Goal: Task Accomplishment & Management: Manage account settings

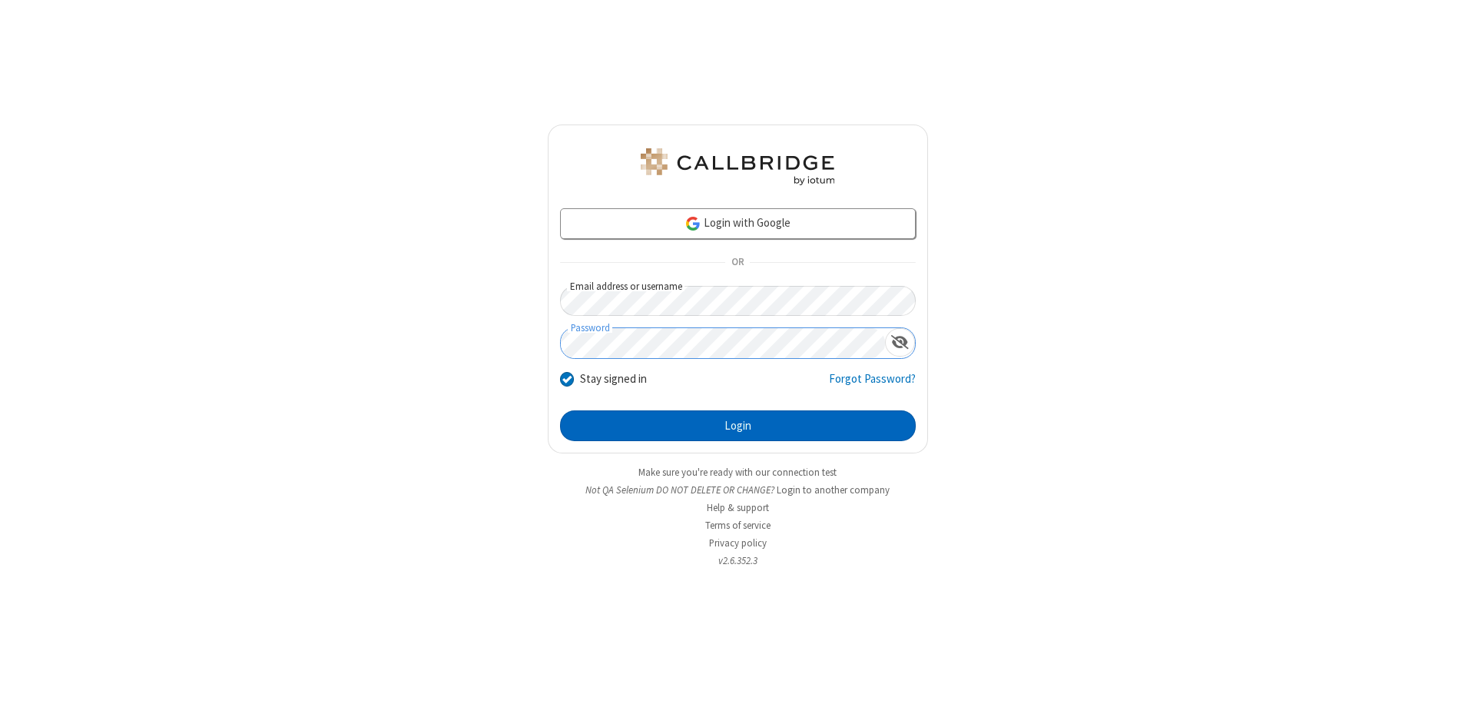
click at [738, 426] on button "Login" at bounding box center [738, 425] width 356 height 31
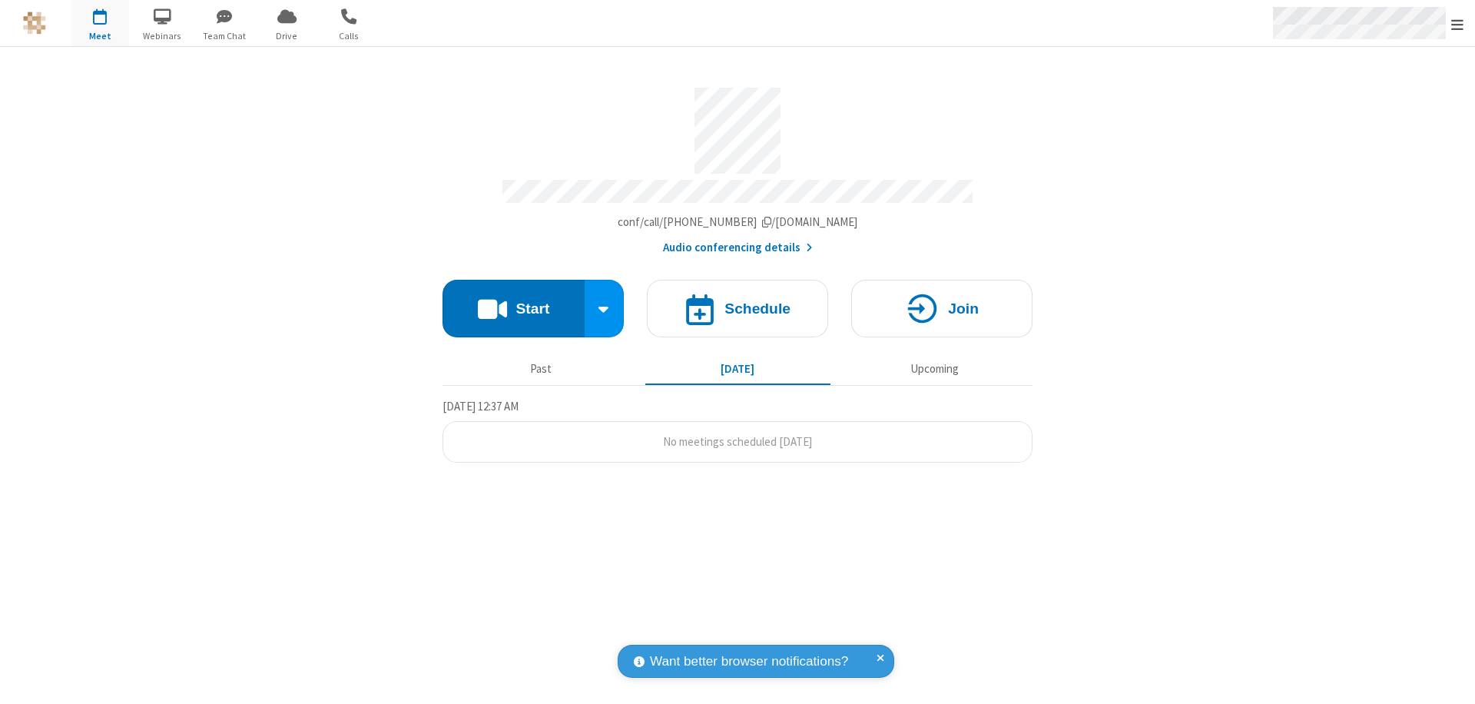
click at [1458, 24] on span "Open menu" at bounding box center [1458, 24] width 12 height 15
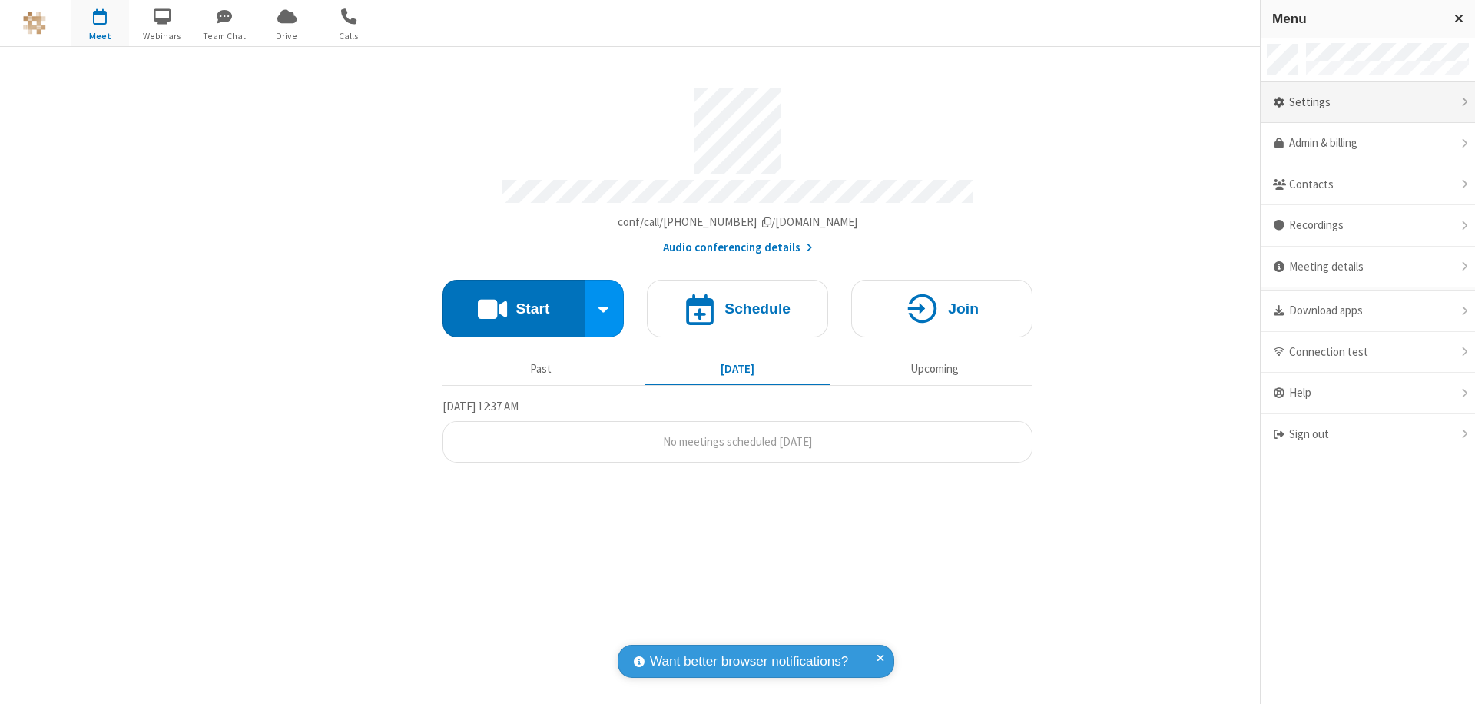
click at [1368, 102] on div "Settings" at bounding box center [1368, 102] width 214 height 41
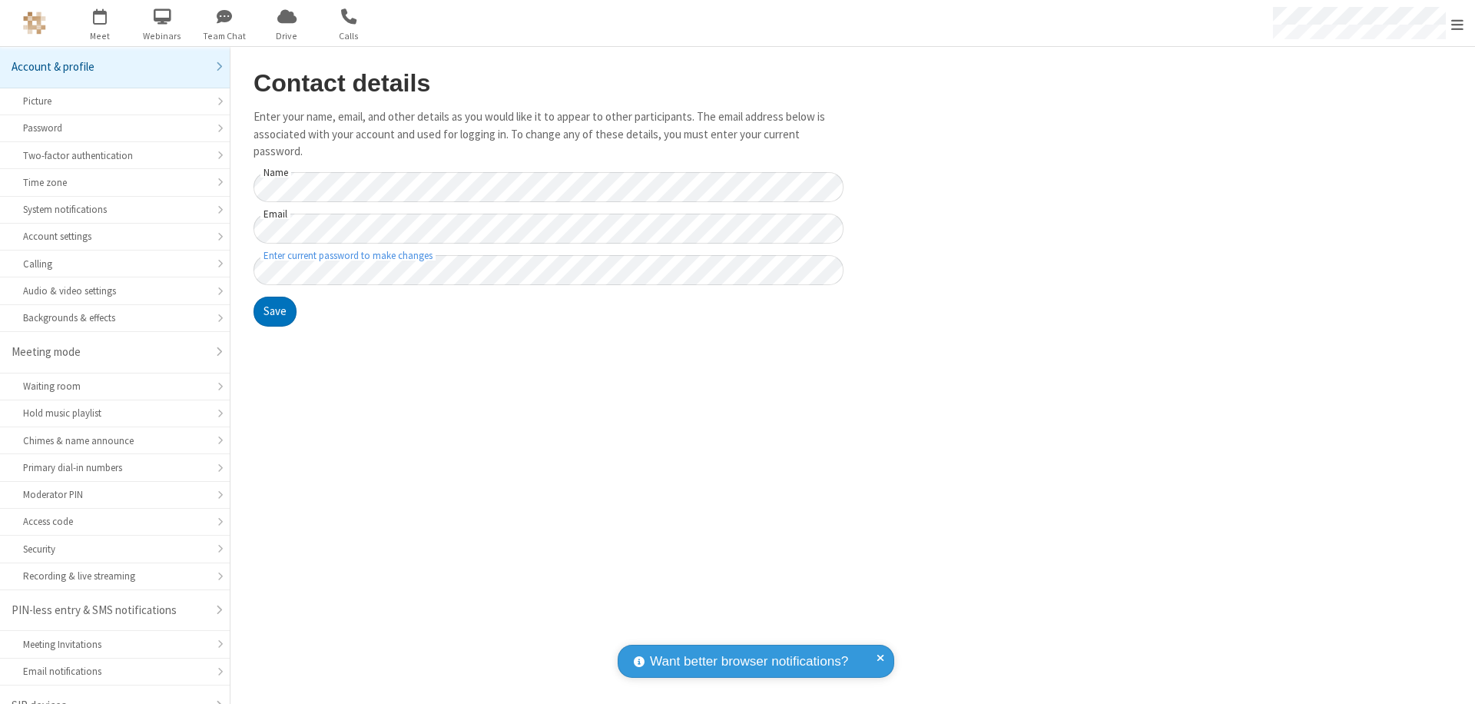
scroll to position [22, 0]
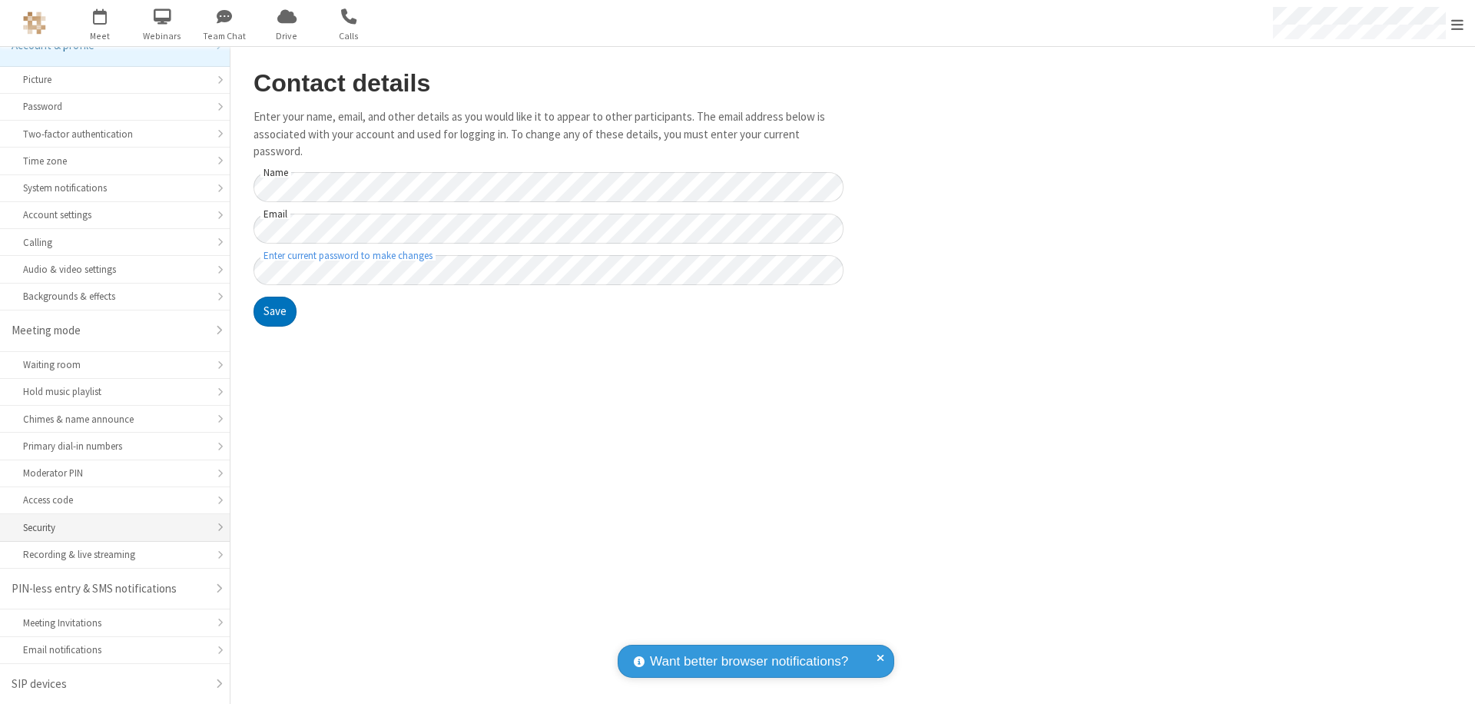
click at [109, 527] on div "Security" at bounding box center [115, 527] width 184 height 15
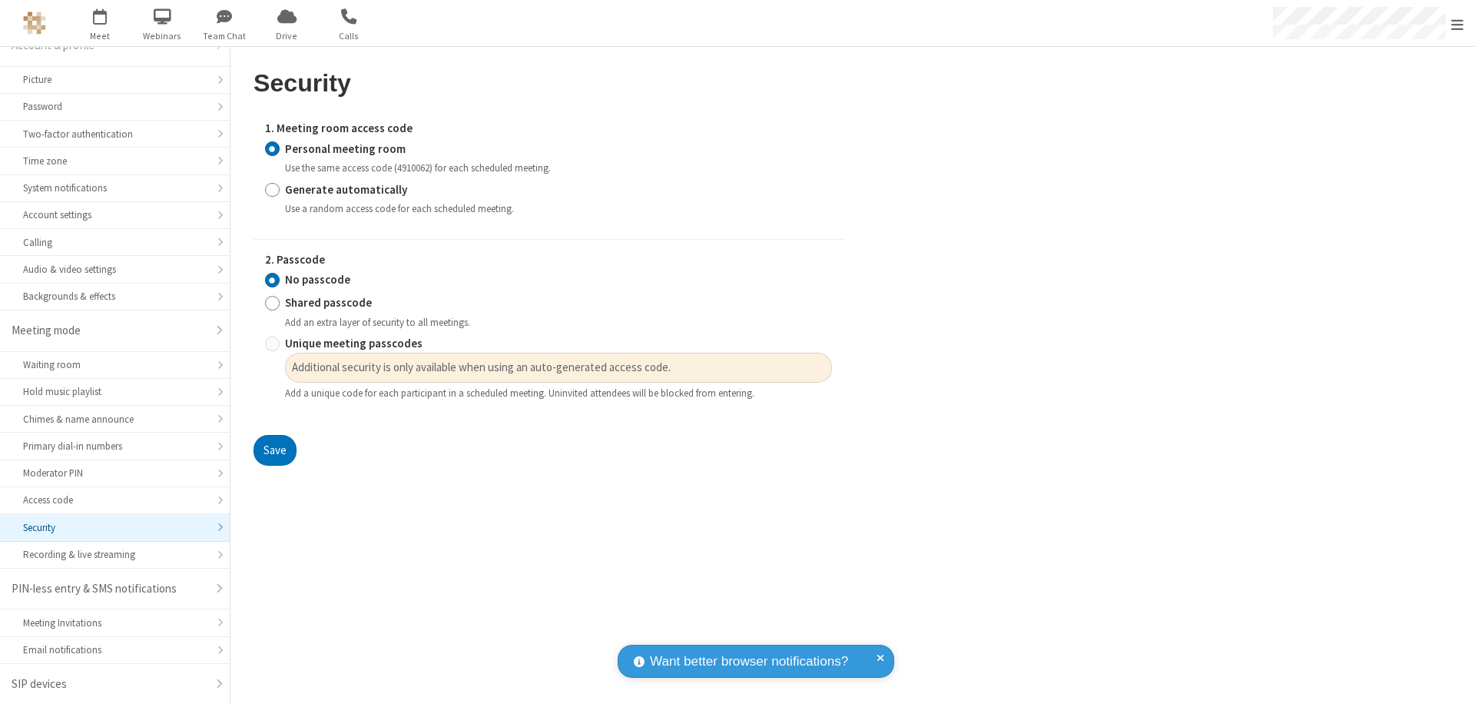
click at [272, 189] on input "Generate automatically" at bounding box center [272, 189] width 15 height 16
radio input "true"
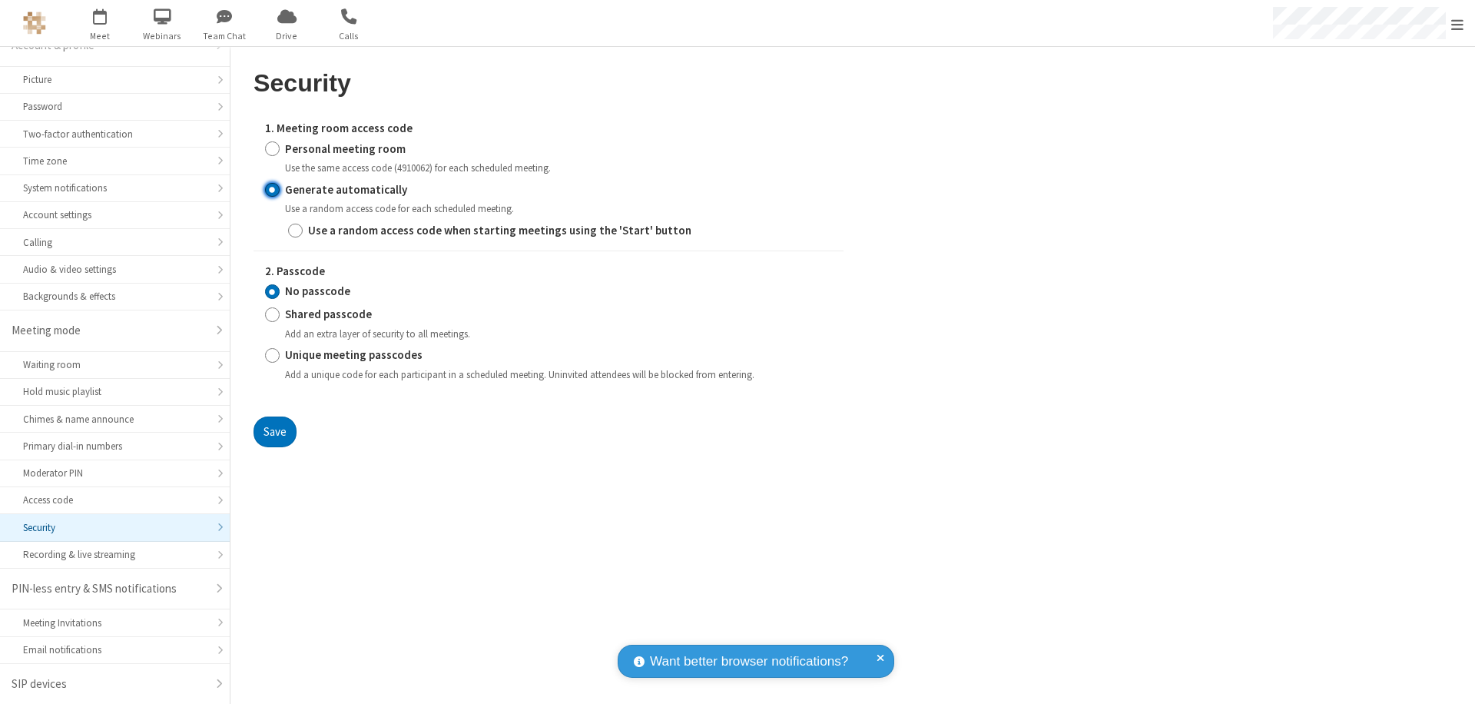
click at [272, 291] on input "No passcode" at bounding box center [272, 292] width 15 height 16
click at [274, 431] on button "Save" at bounding box center [275, 432] width 43 height 31
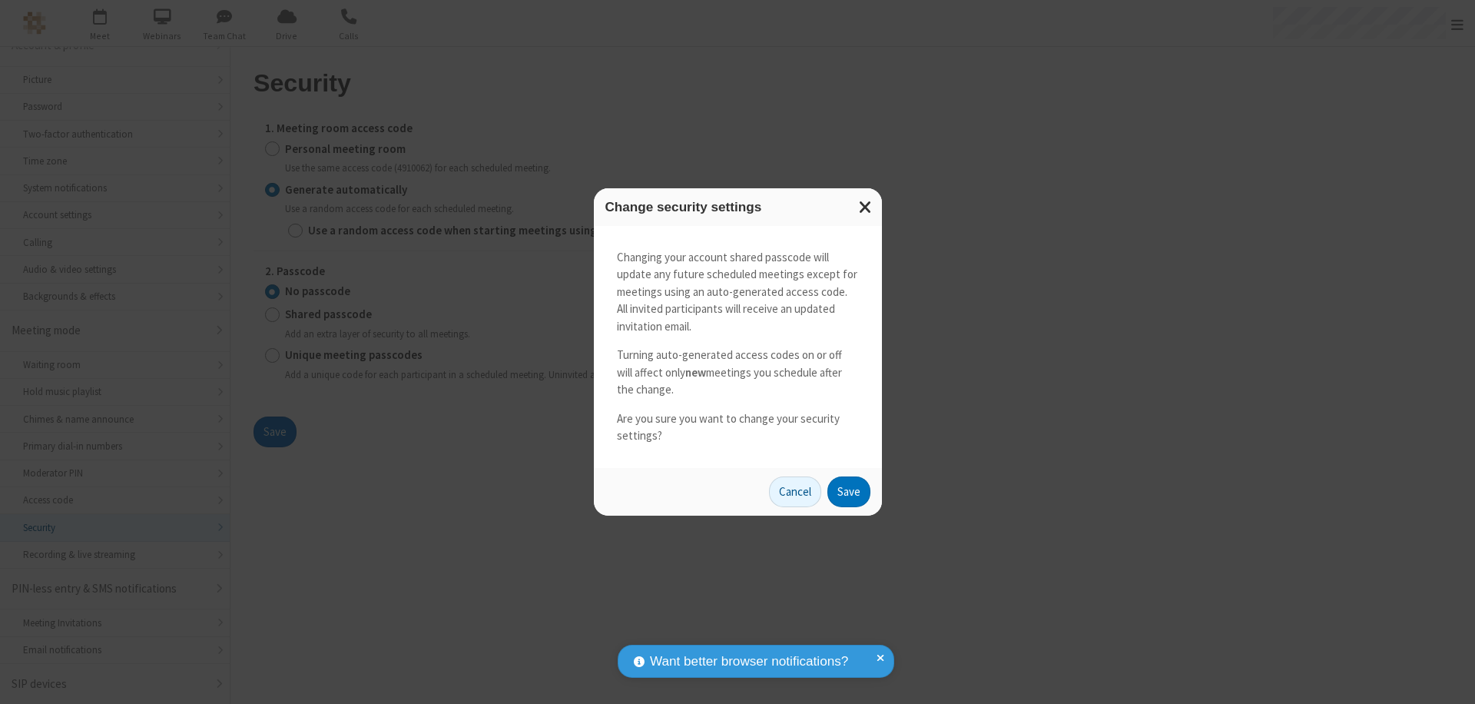
click at [848, 491] on button "Save" at bounding box center [849, 491] width 43 height 31
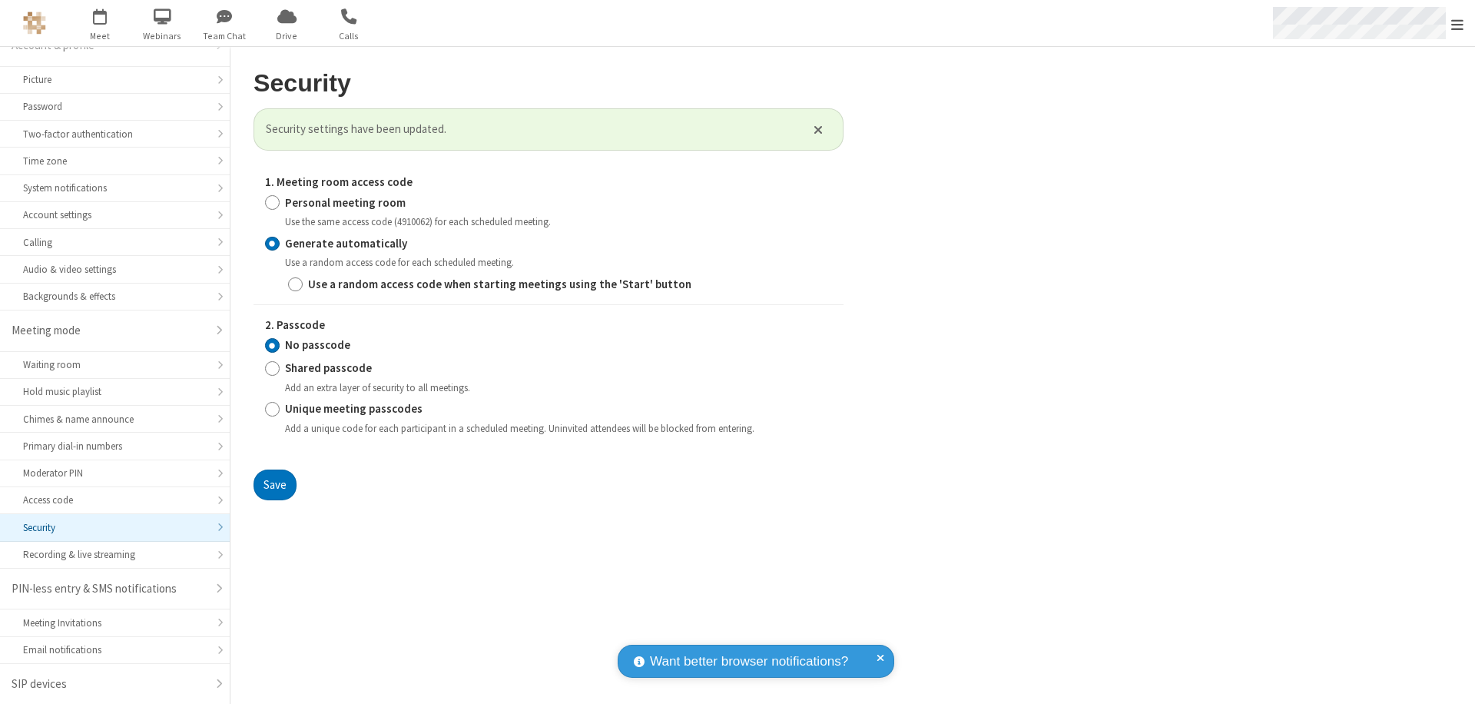
click at [1458, 24] on span "Open menu" at bounding box center [1458, 24] width 12 height 15
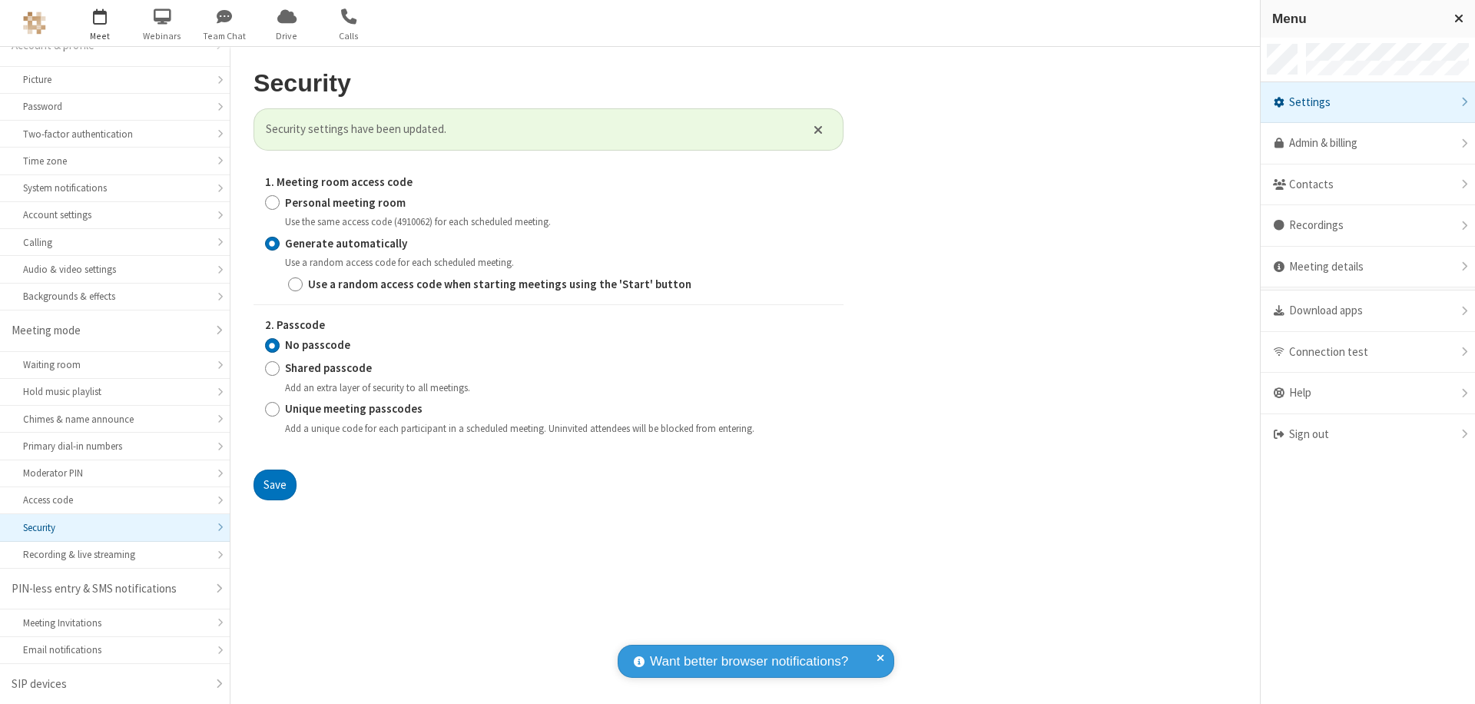
click at [100, 23] on span "button" at bounding box center [100, 16] width 58 height 26
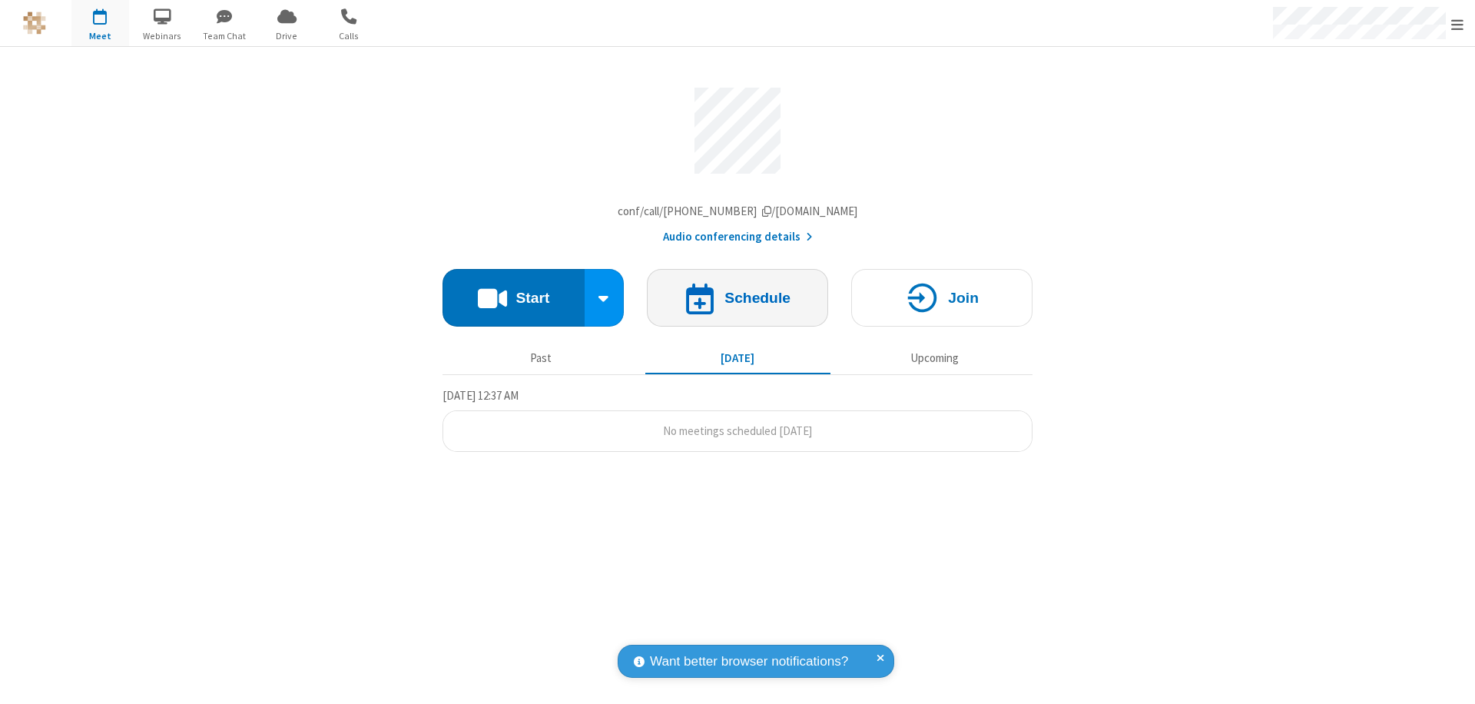
click at [738, 301] on h4 "Schedule" at bounding box center [758, 297] width 66 height 15
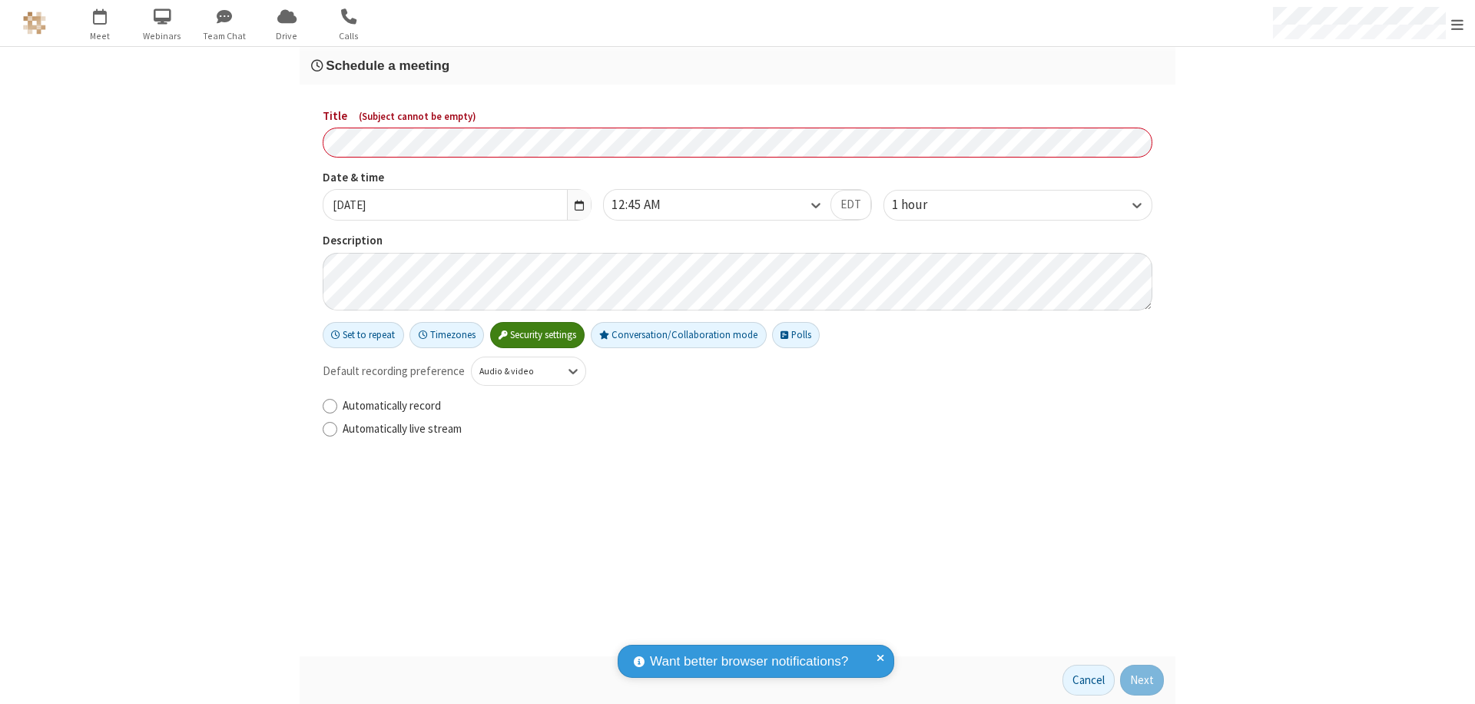
click at [738, 65] on h3 "Schedule a meeting" at bounding box center [737, 65] width 853 height 15
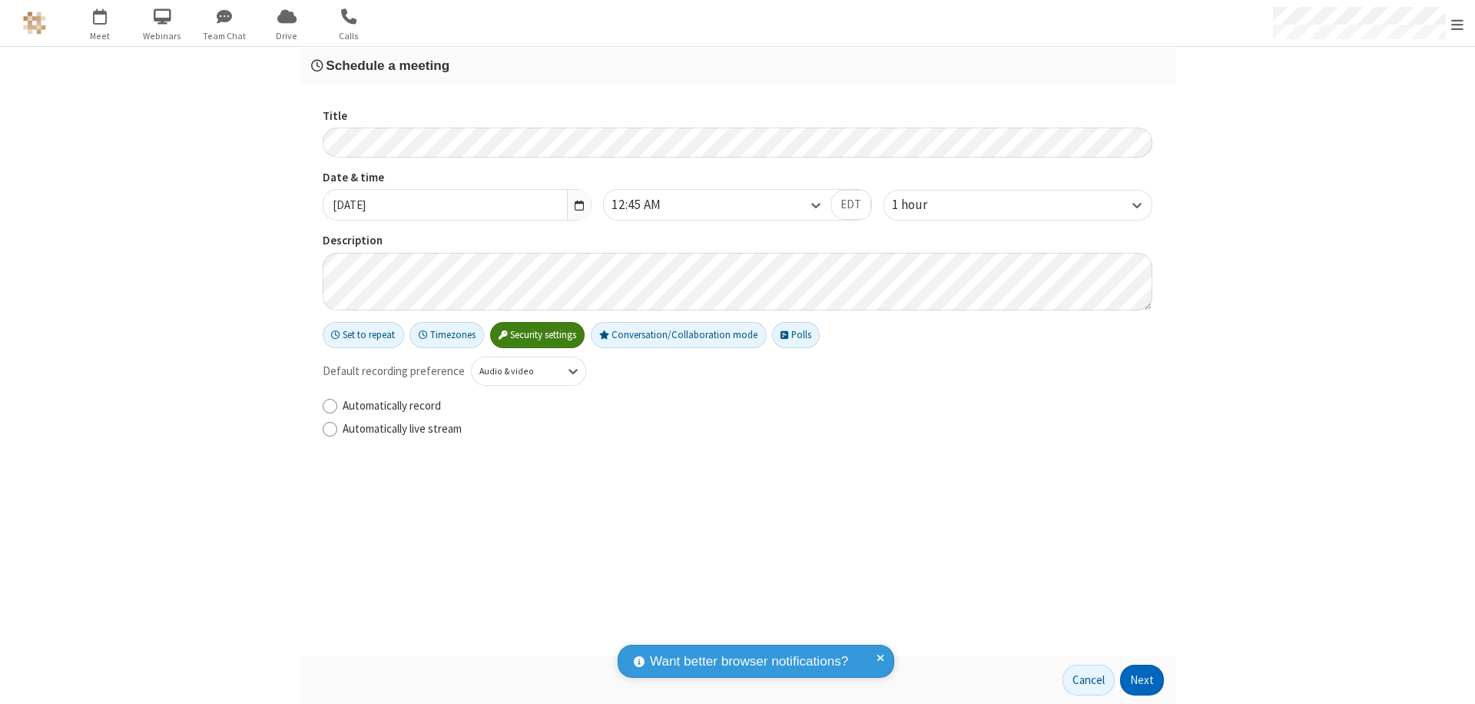
click at [1143, 680] on button "Next" at bounding box center [1142, 680] width 44 height 31
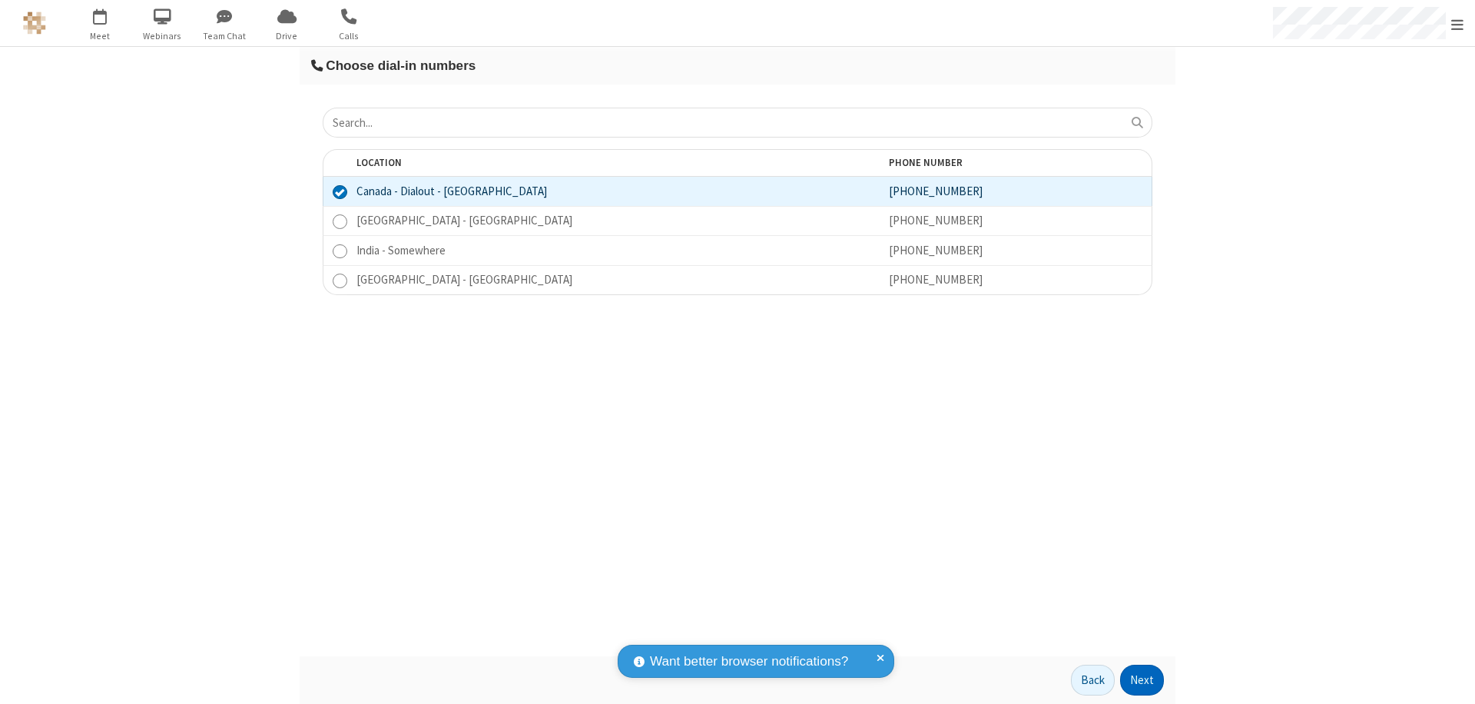
click at [1143, 680] on button "Next" at bounding box center [1142, 680] width 44 height 31
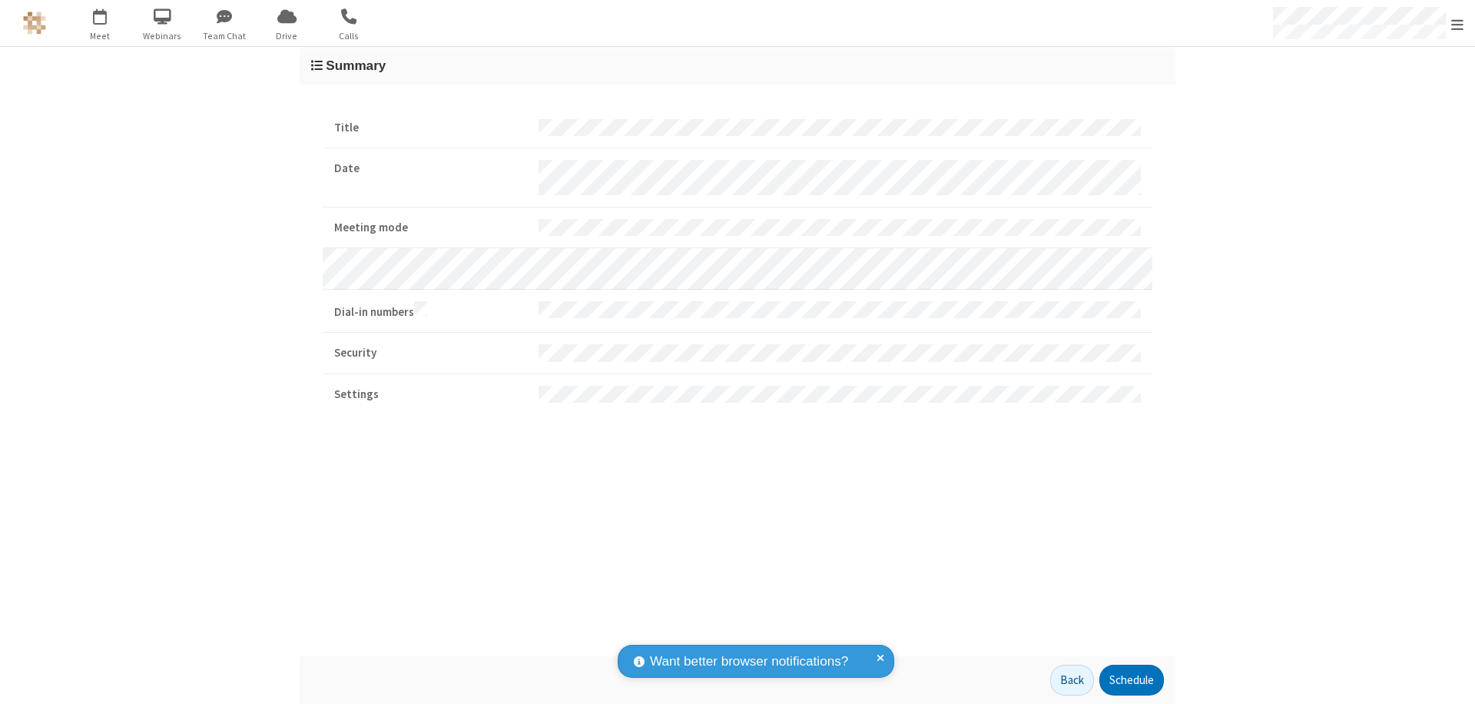
click at [1131, 680] on button "Schedule" at bounding box center [1132, 680] width 65 height 31
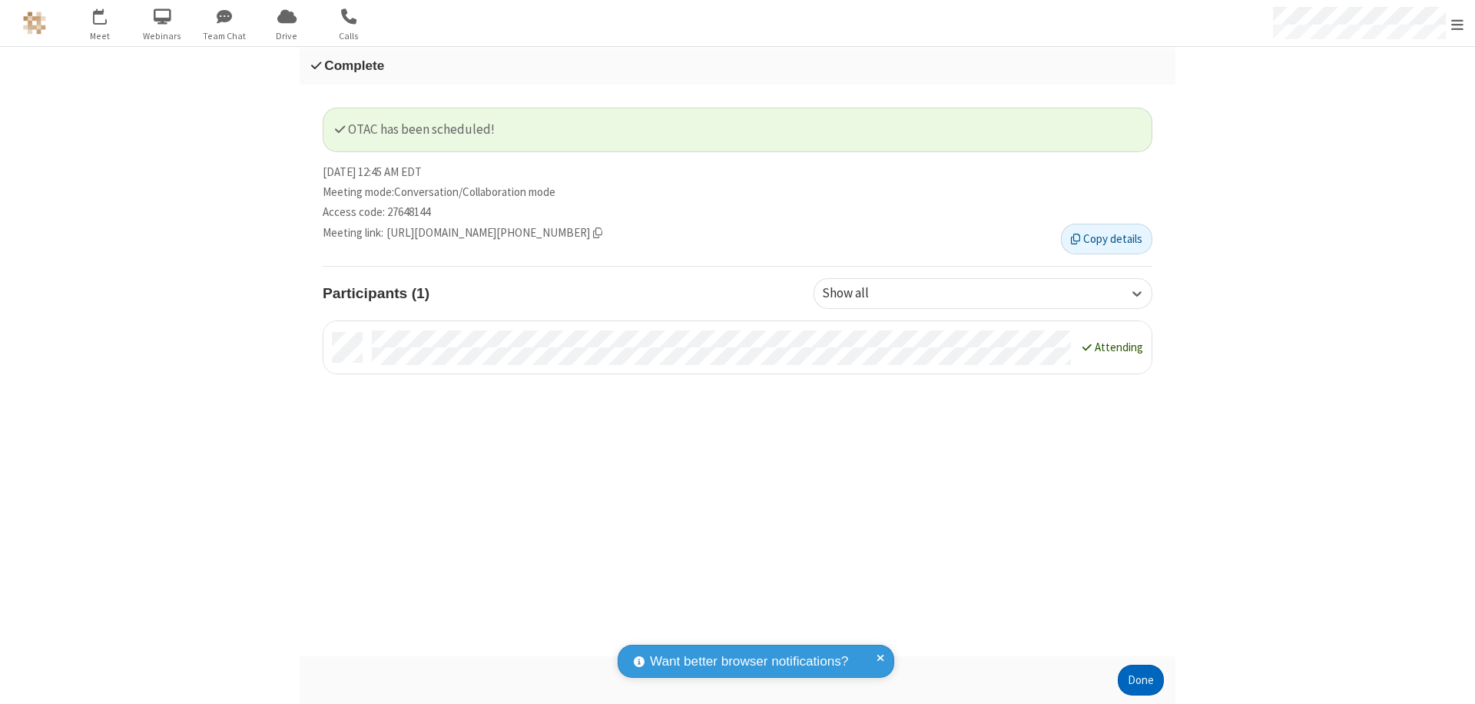
click at [1141, 680] on button "Done" at bounding box center [1141, 680] width 46 height 31
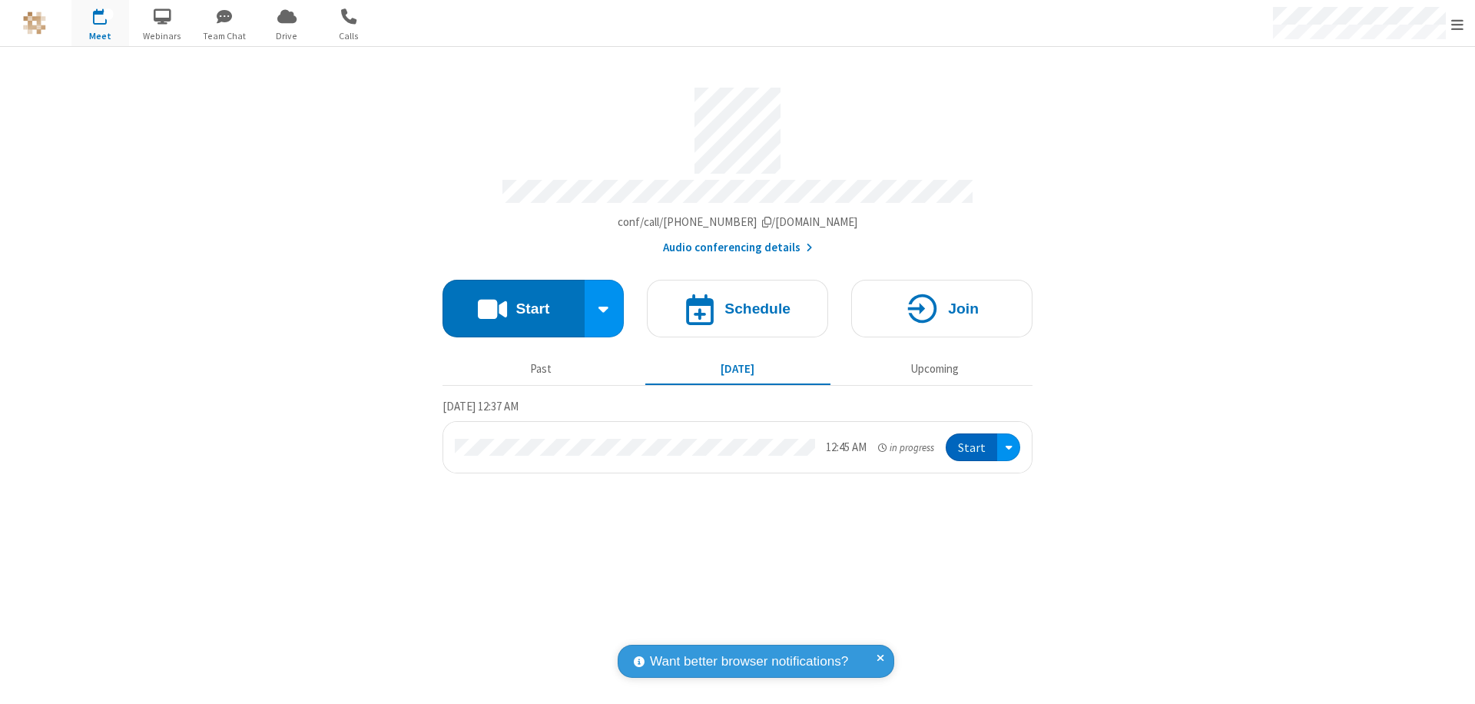
click at [973, 440] on button "Start" at bounding box center [971, 447] width 51 height 28
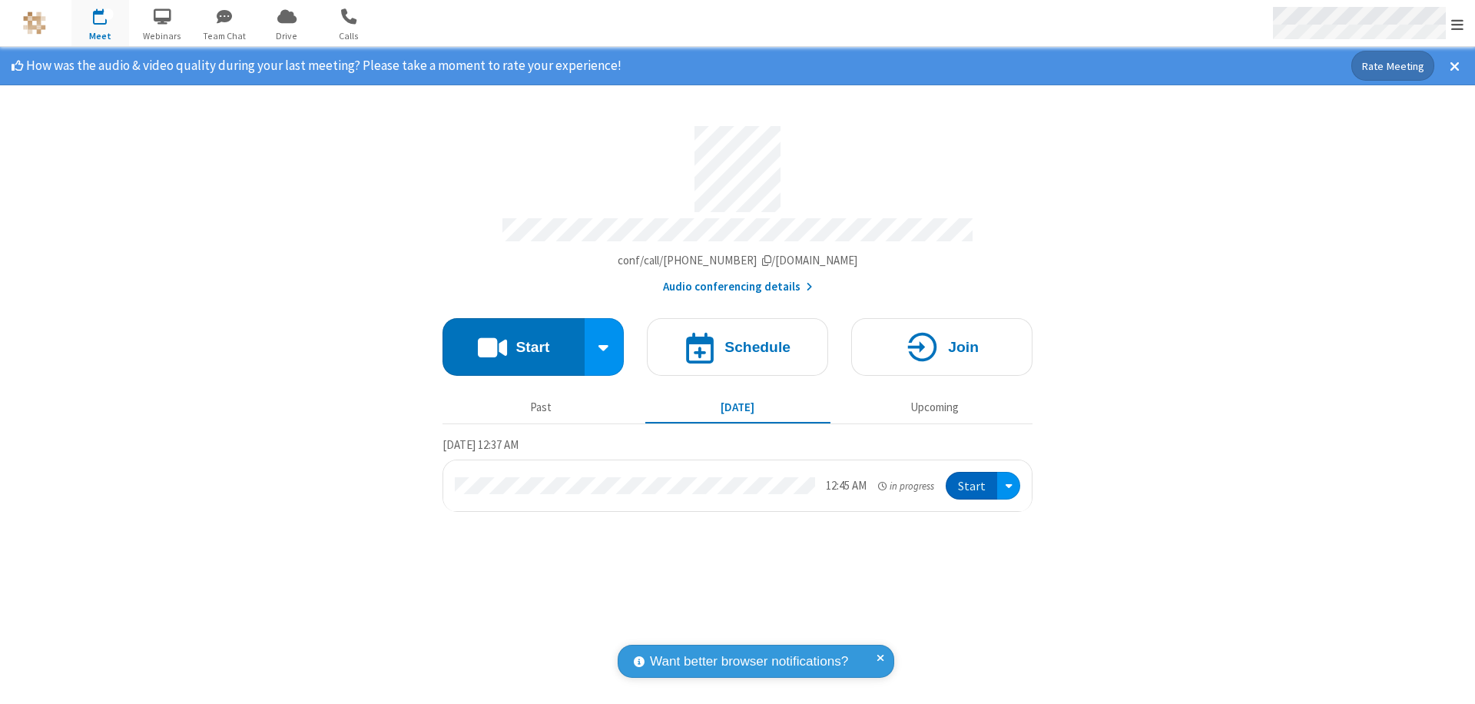
click at [1458, 24] on span "Open menu" at bounding box center [1458, 24] width 12 height 15
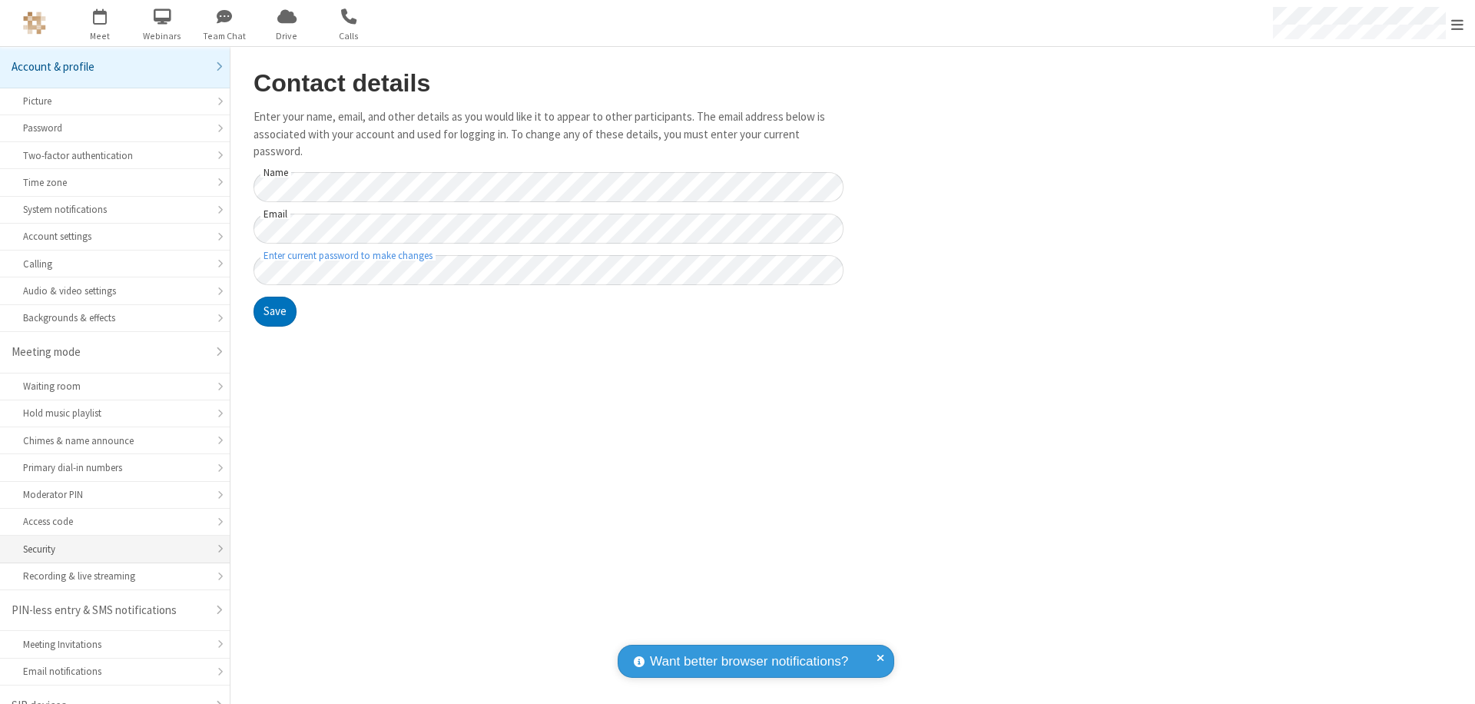
click at [109, 542] on div "Security" at bounding box center [115, 549] width 184 height 15
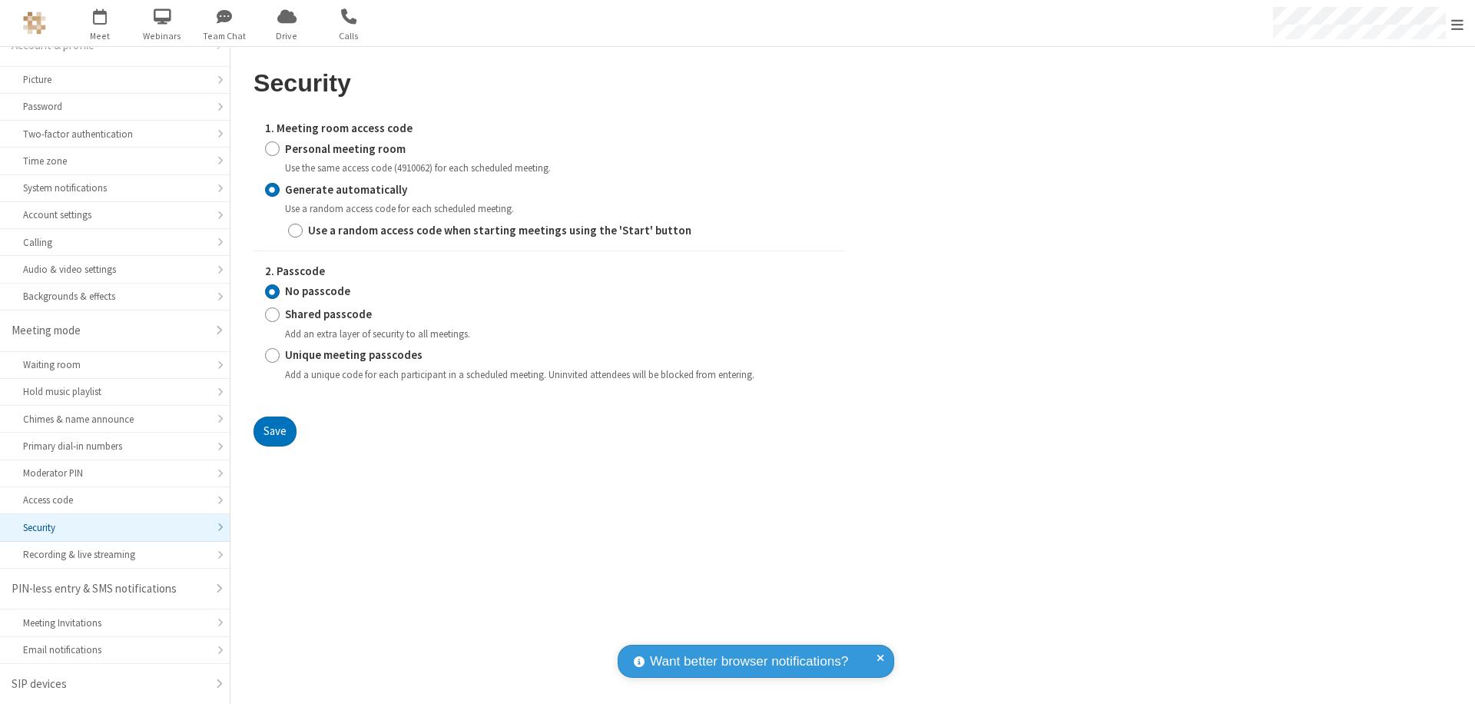
click at [272, 148] on input "Personal meeting room" at bounding box center [272, 149] width 15 height 16
radio input "true"
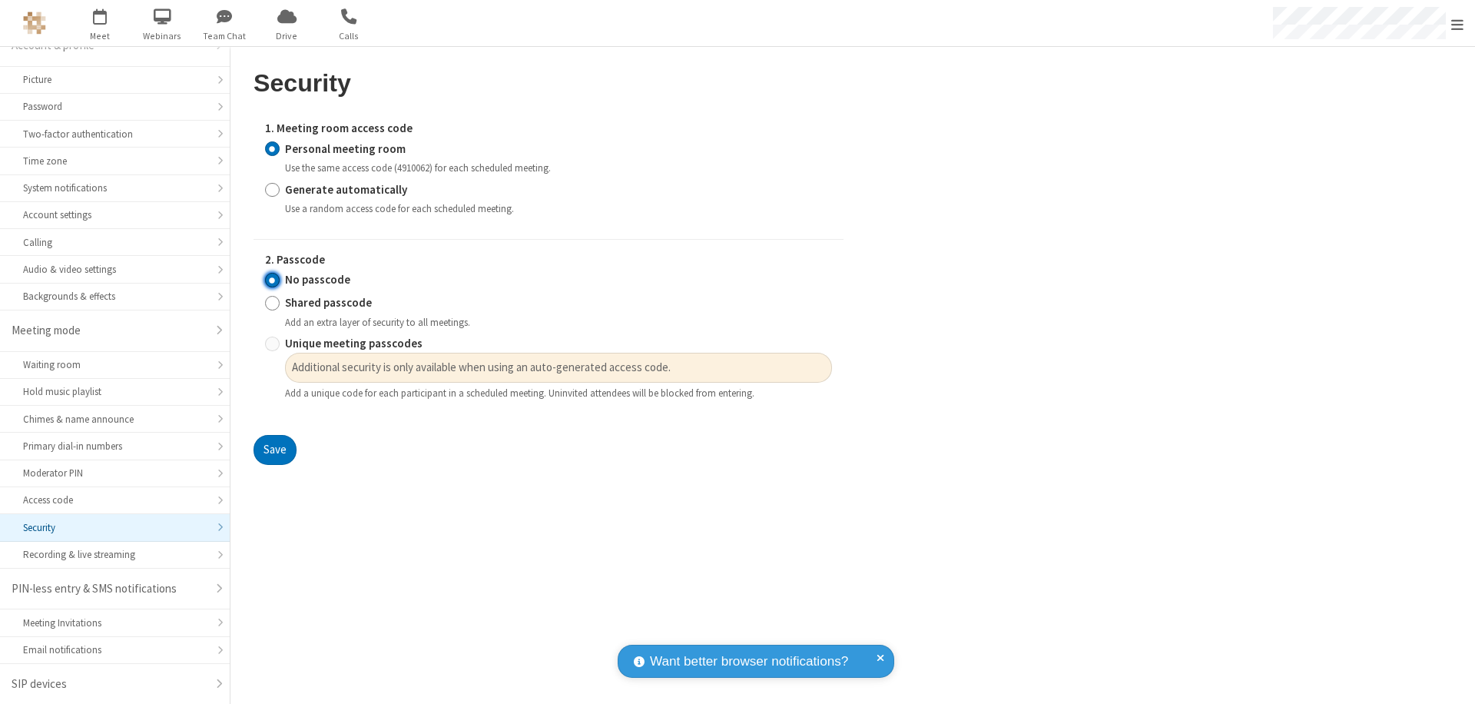
click at [272, 280] on input "No passcode" at bounding box center [272, 280] width 15 height 16
click at [274, 450] on button "Save" at bounding box center [275, 450] width 43 height 31
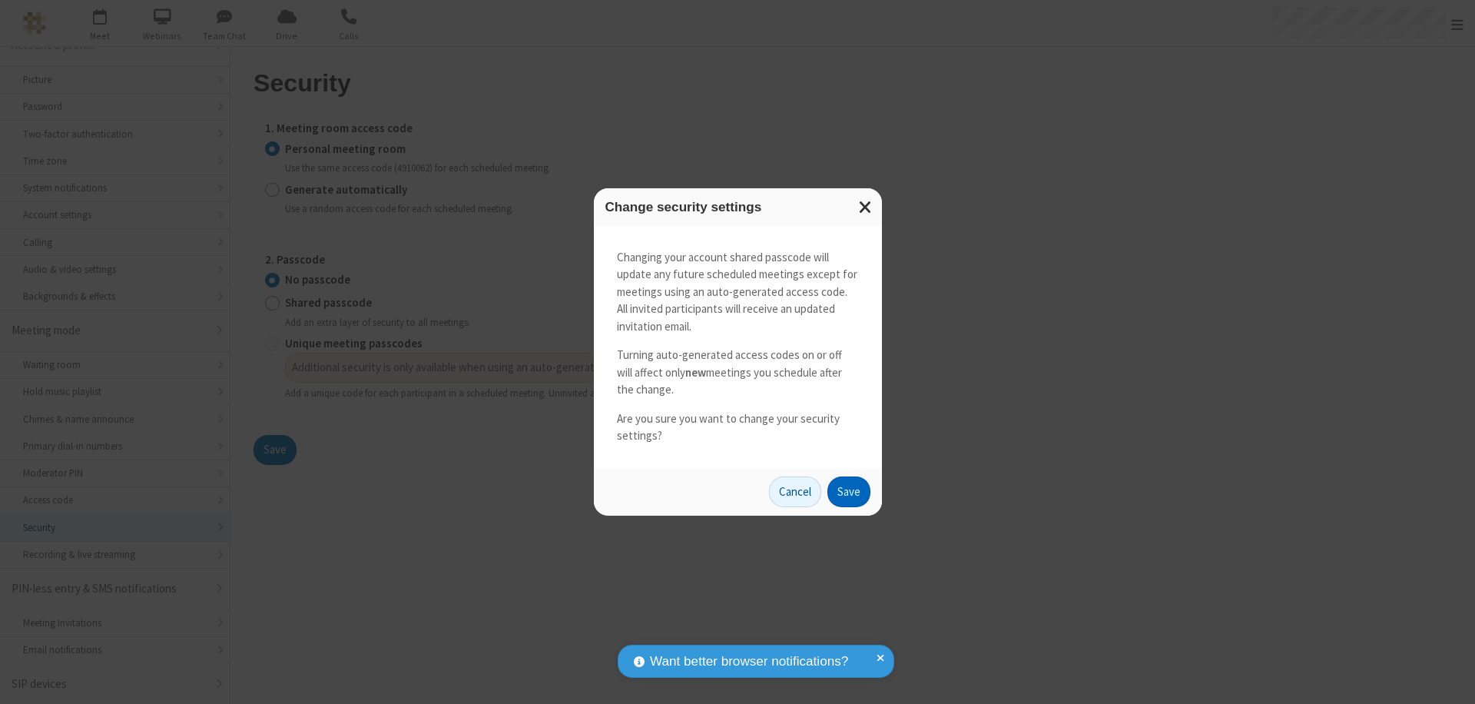
click at [848, 491] on button "Save" at bounding box center [849, 491] width 43 height 31
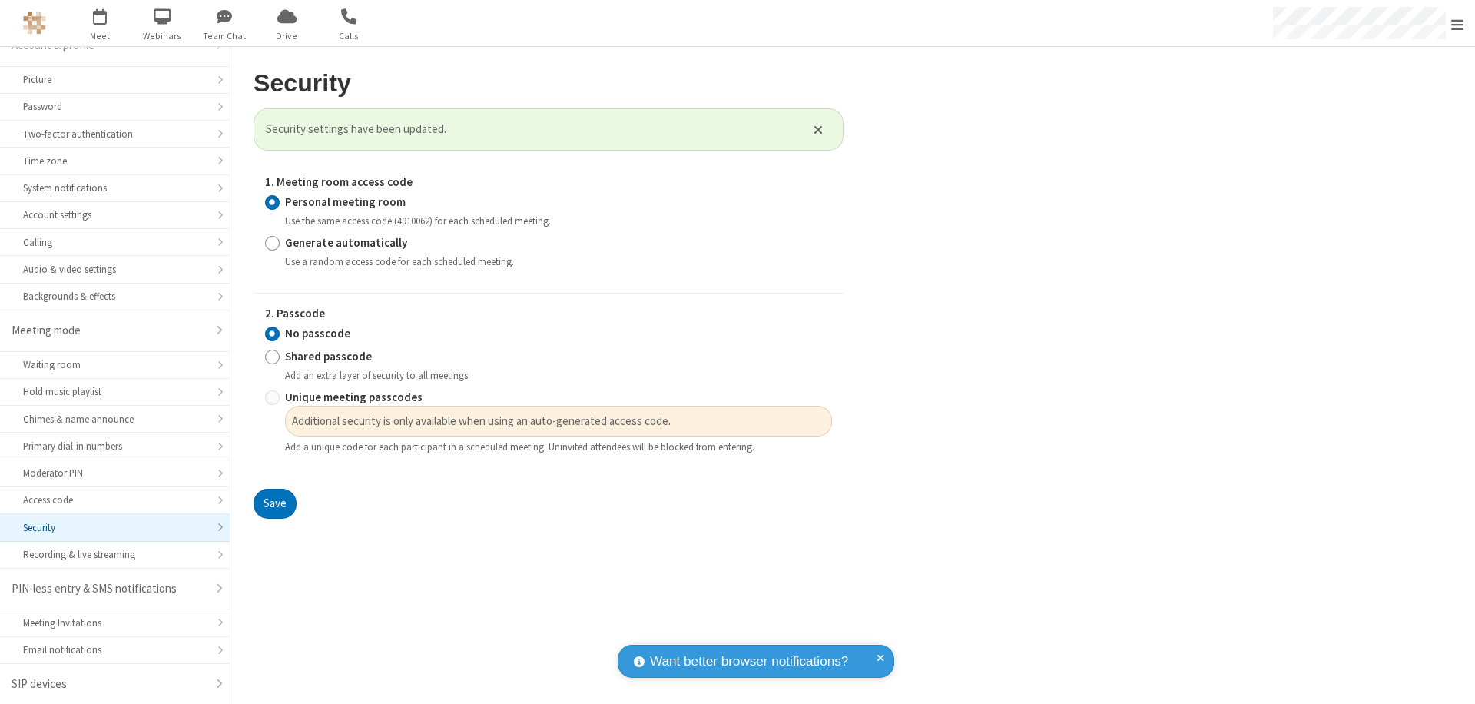
click at [1458, 23] on span "Open menu" at bounding box center [1458, 24] width 12 height 15
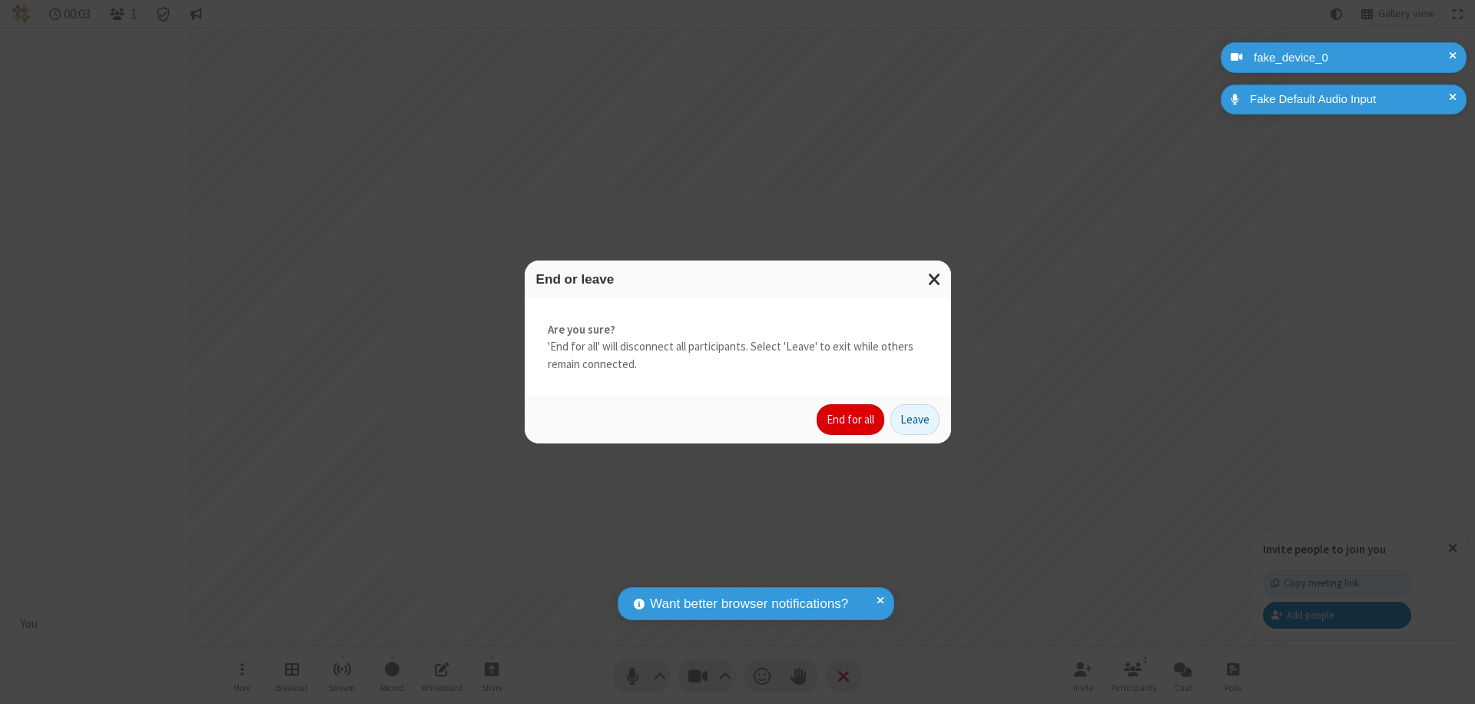
click at [851, 420] on button "End for all" at bounding box center [851, 419] width 68 height 31
